Goal: Entertainment & Leisure: Consume media (video, audio)

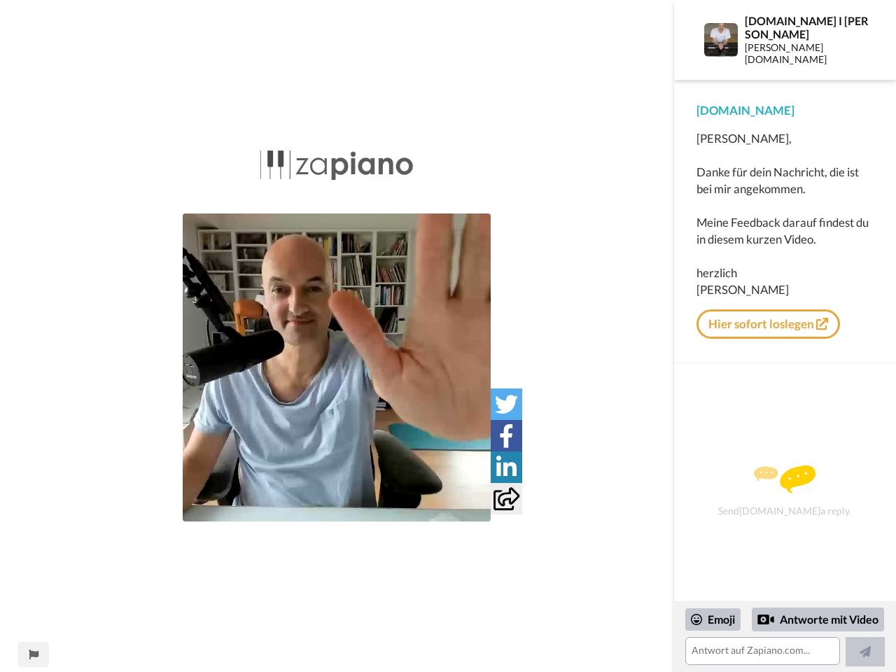
click at [337, 367] on img at bounding box center [337, 367] width 308 height 308
click at [506, 404] on icon at bounding box center [506, 404] width 23 height 23
click at [506, 435] on icon at bounding box center [506, 435] width 15 height 23
click at [506, 467] on icon at bounding box center [506, 466] width 20 height 23
click at [506, 498] on icon at bounding box center [506, 498] width 26 height 23
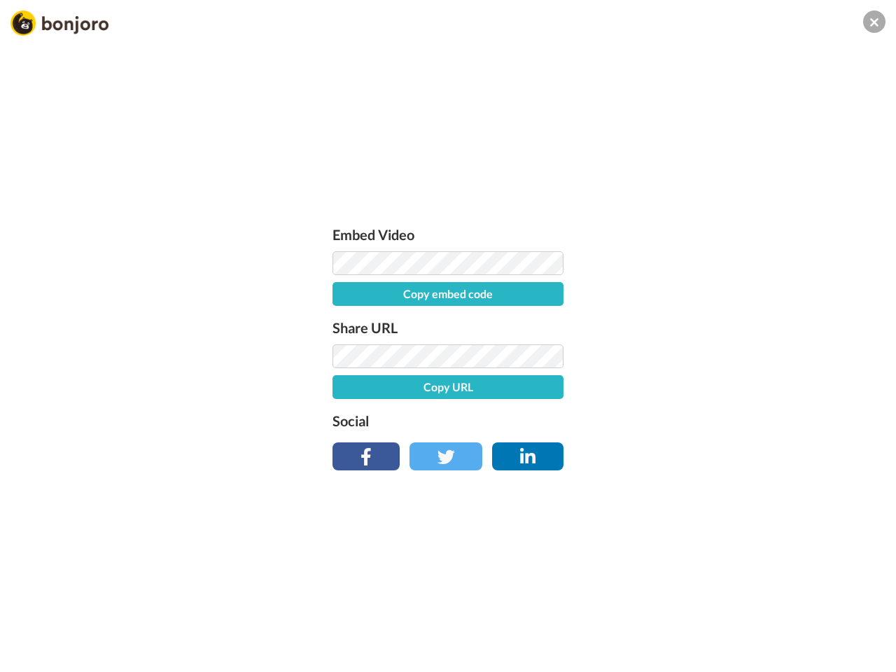
click at [33, 654] on div "Embed Video Copy embed code Share URL Copy URL Social" at bounding box center [448, 412] width 896 height 672
click at [713, 619] on div "Embed Video Copy embed code Share URL Copy URL Social" at bounding box center [448, 412] width 896 height 672
click at [818, 619] on div "Embed Video Copy embed code Share URL Copy URL Social" at bounding box center [448, 412] width 896 height 672
click at [865, 658] on div "Embed Video Copy embed code Share URL Copy URL Social" at bounding box center [448, 412] width 896 height 672
